Goal: Browse casually: Explore the website without a specific task or goal

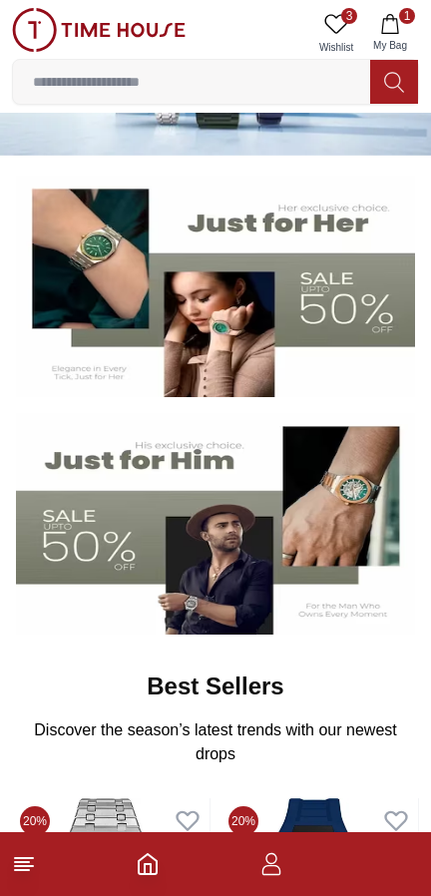
click at [366, 311] on img at bounding box center [215, 287] width 399 height 222
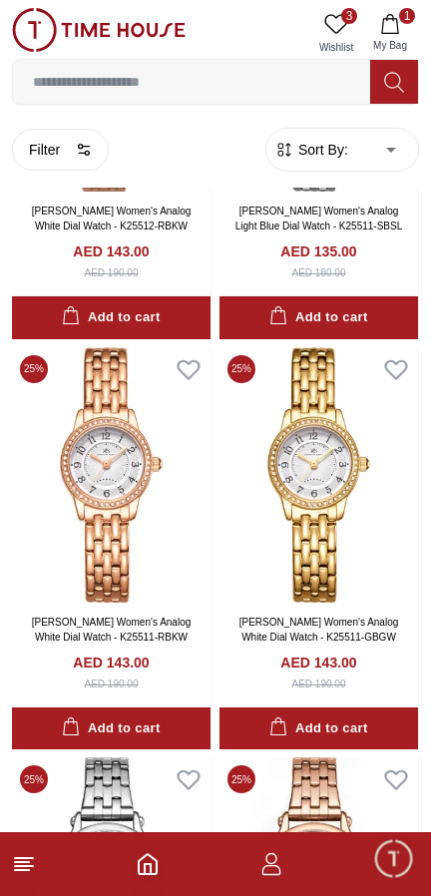
scroll to position [19831, 0]
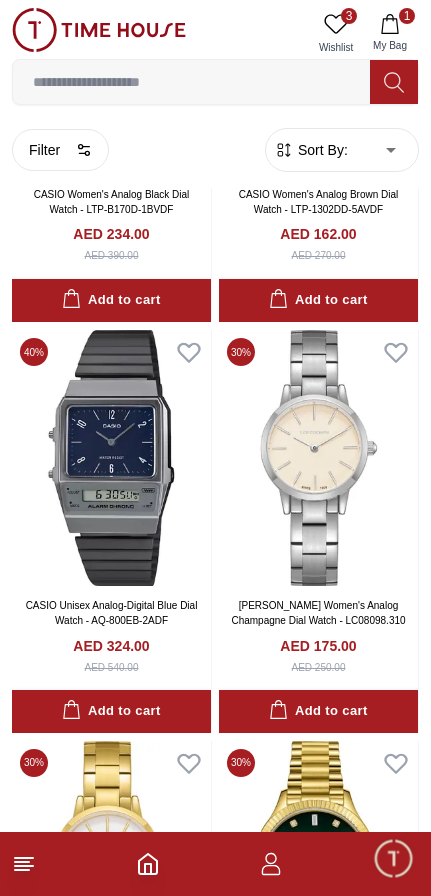
scroll to position [28031, 0]
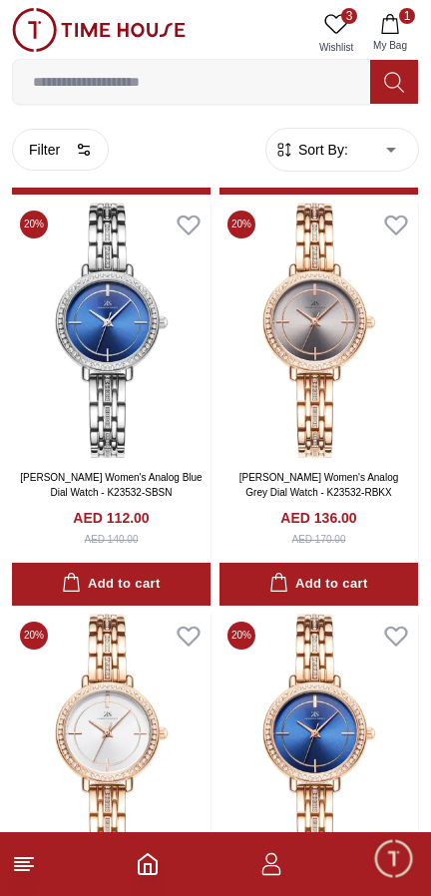
scroll to position [32204, 0]
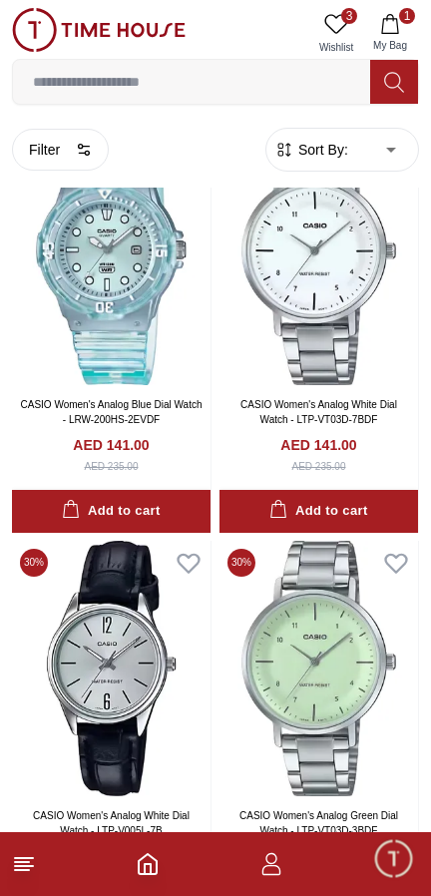
scroll to position [36576, 0]
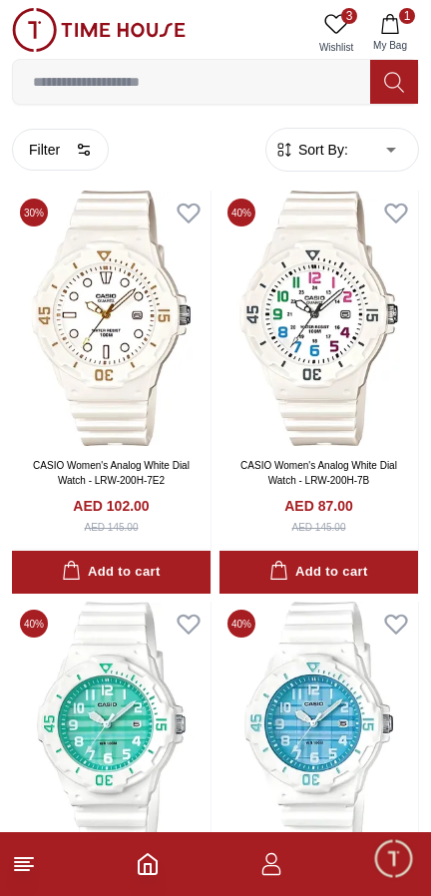
scroll to position [44798, 0]
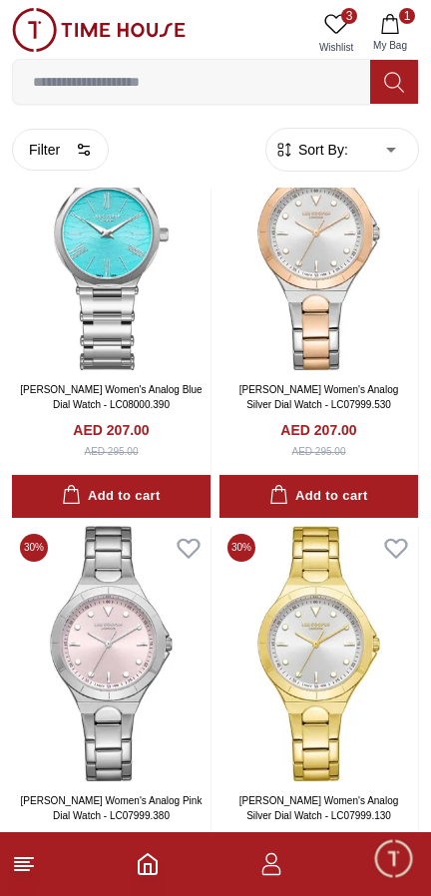
scroll to position [53012, 0]
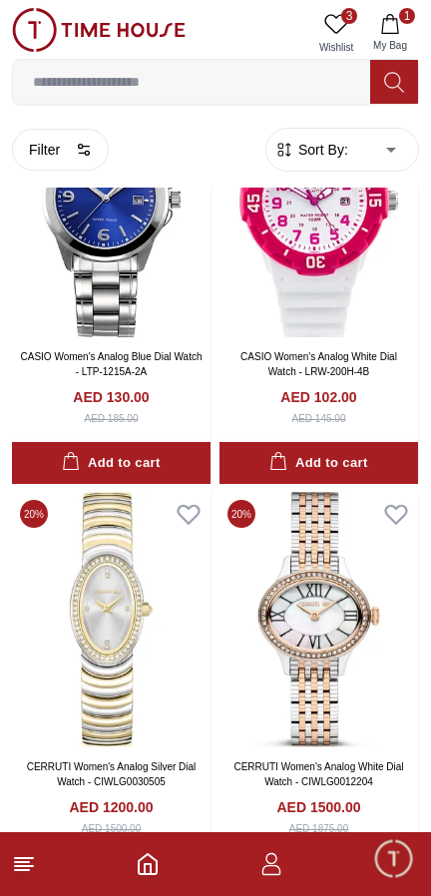
scroll to position [61237, 0]
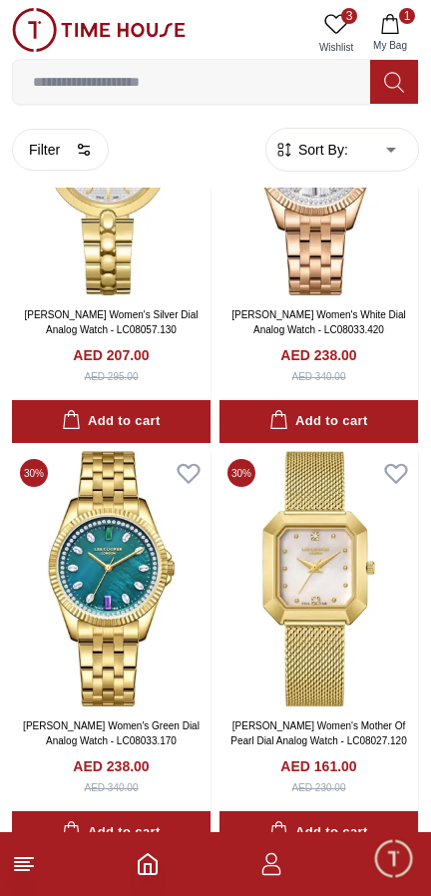
scroll to position [65347, 0]
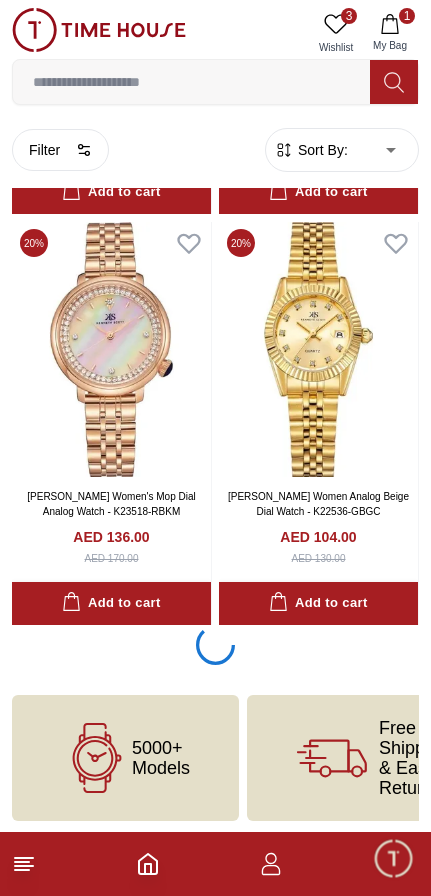
scroll to position [69463, 0]
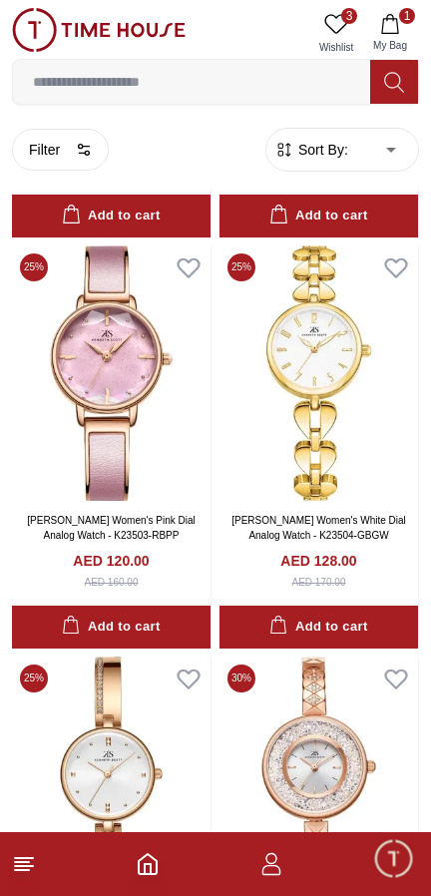
scroll to position [71974, 0]
